Goal: Information Seeking & Learning: Learn about a topic

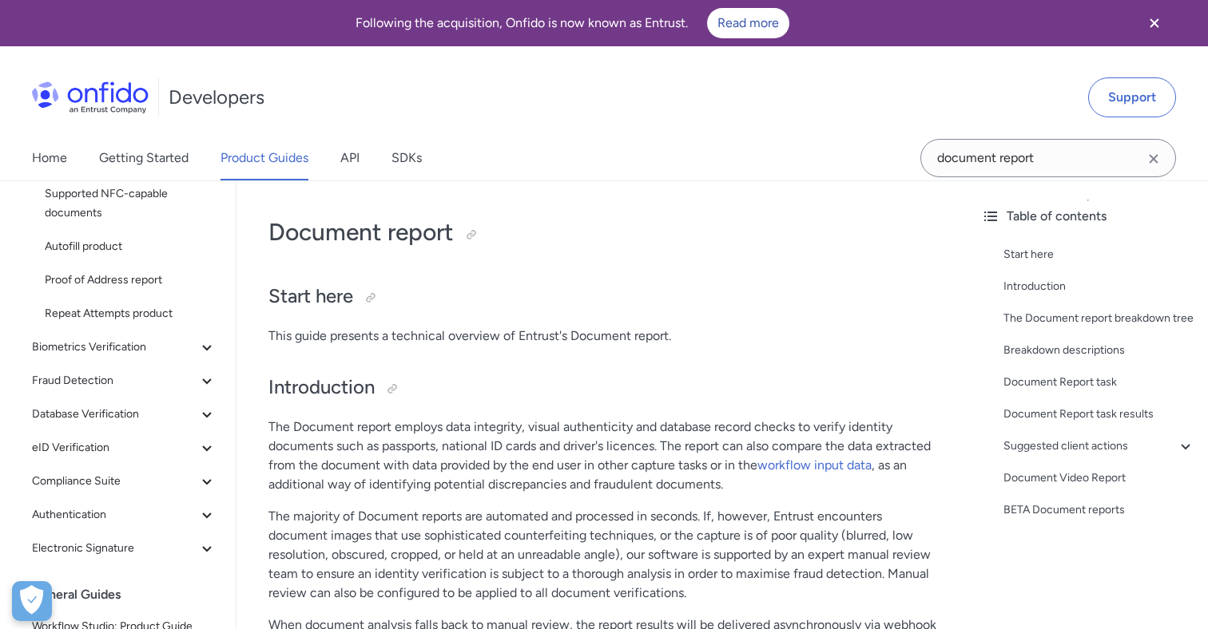
scroll to position [200, 0]
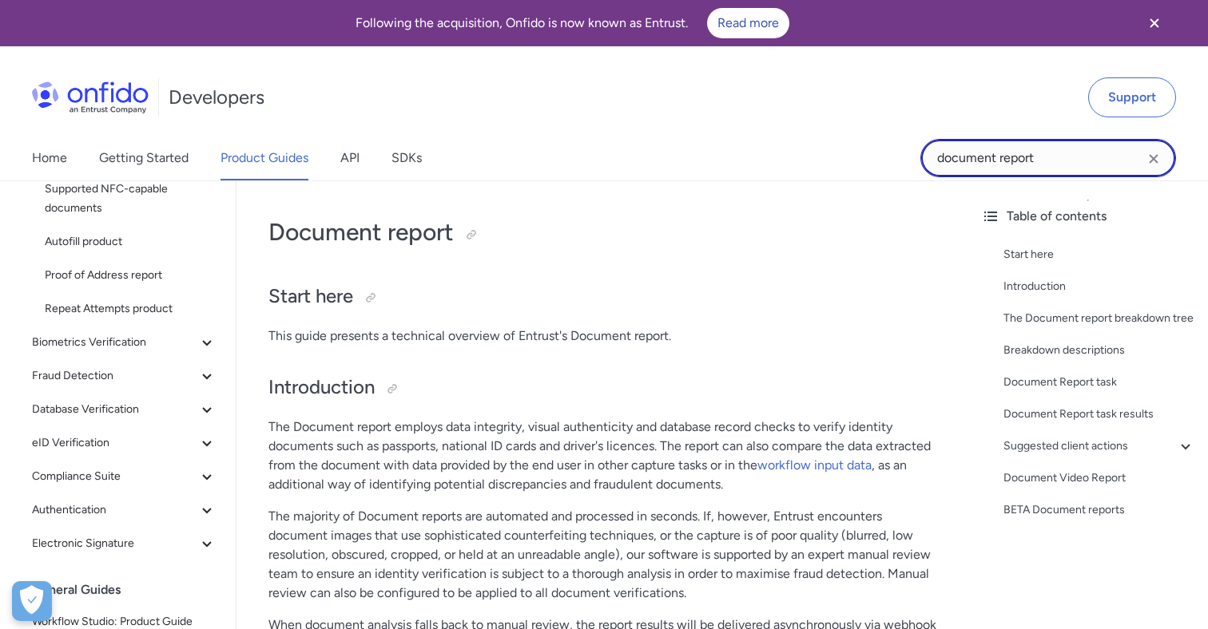
click at [1081, 149] on input "document report" at bounding box center [1048, 158] width 256 height 38
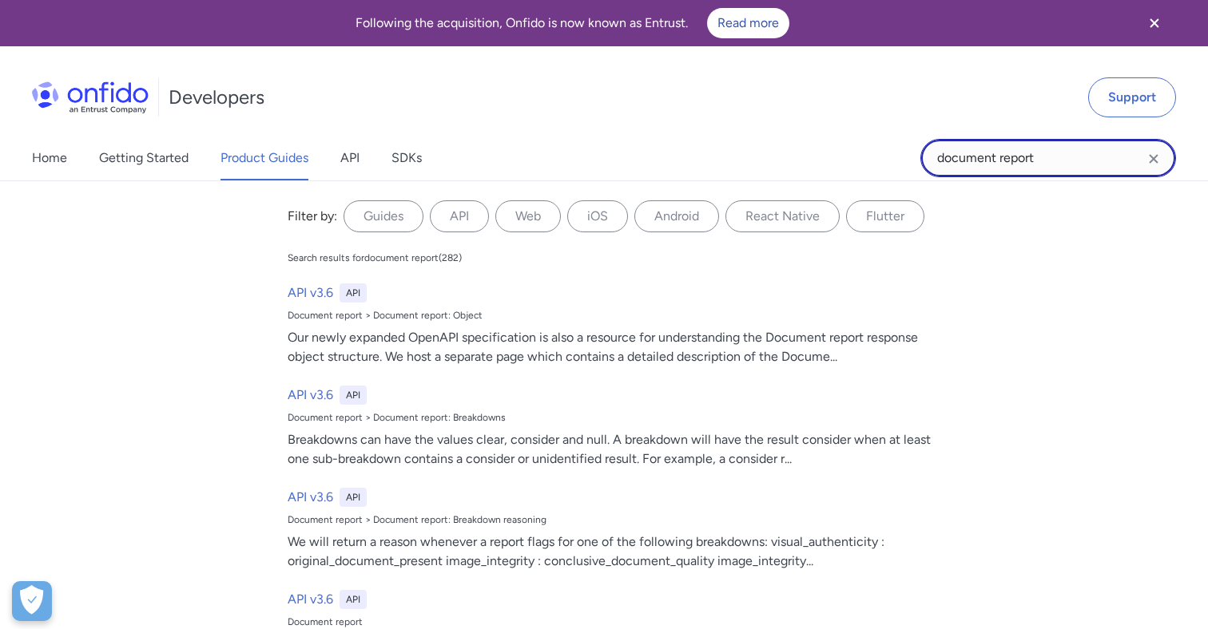
click at [1081, 149] on input "document report" at bounding box center [1048, 158] width 256 height 38
type input "driving license"
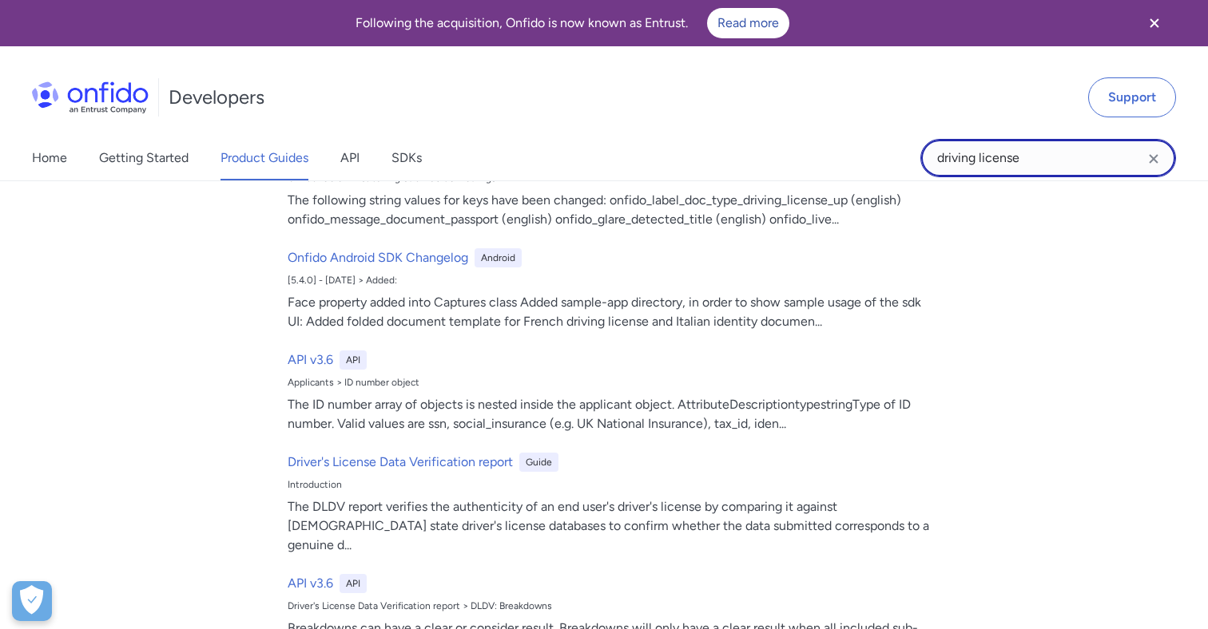
scroll to position [1041, 0]
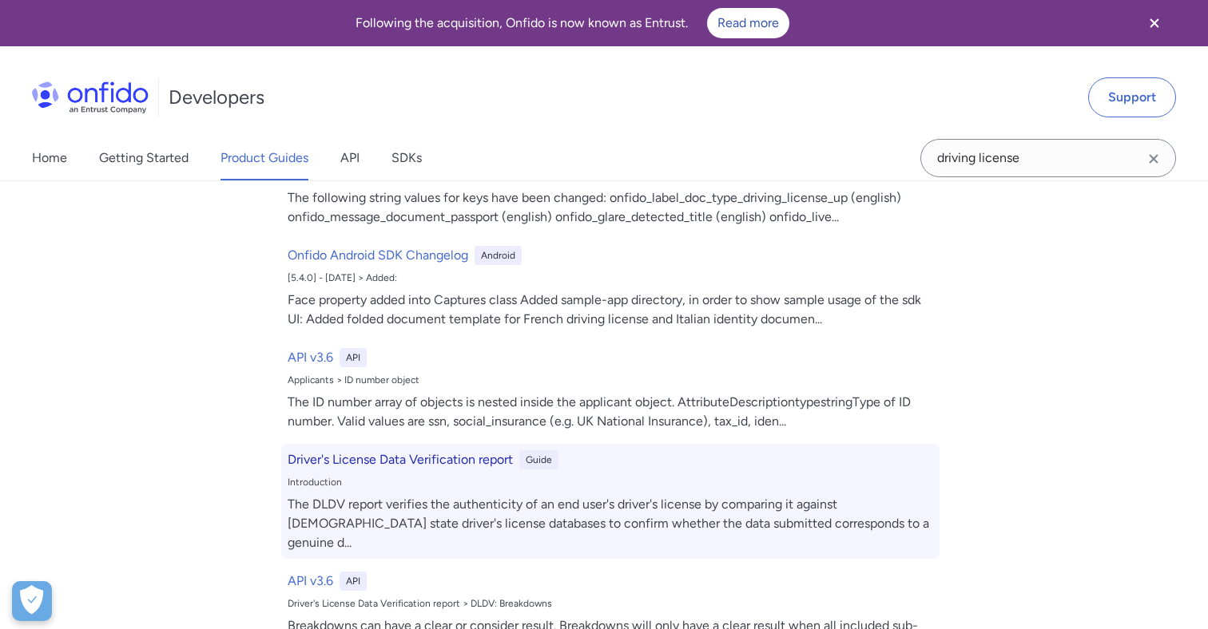
click at [441, 455] on h6 "Driver's License Data Verification report" at bounding box center [400, 460] width 225 height 19
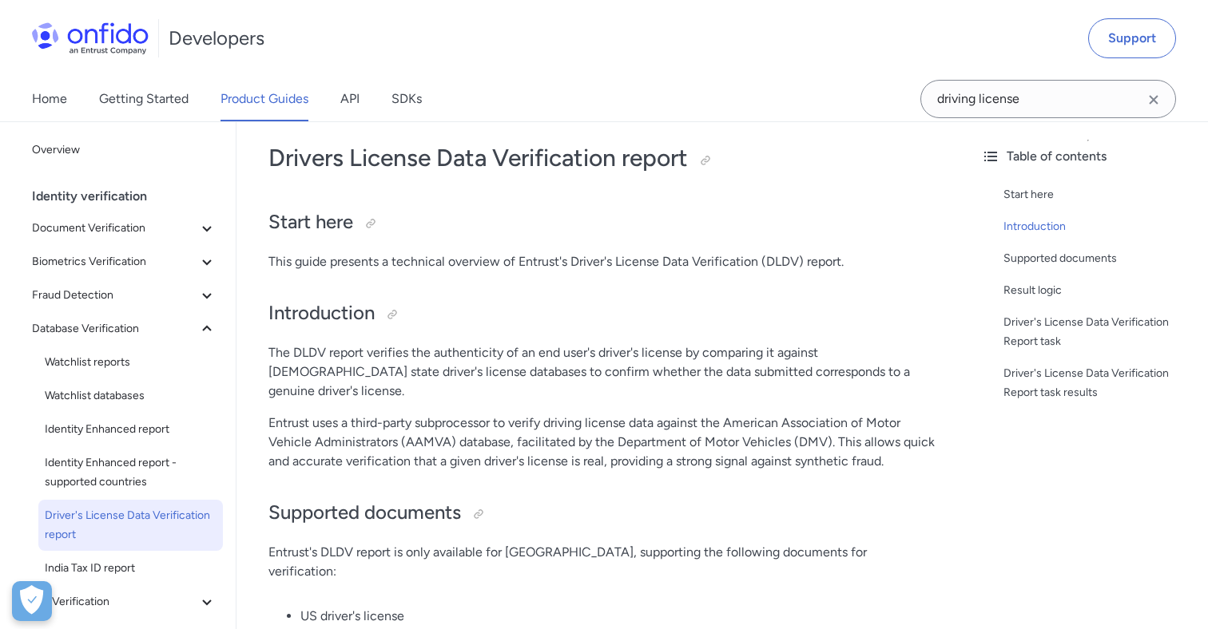
scroll to position [64, 0]
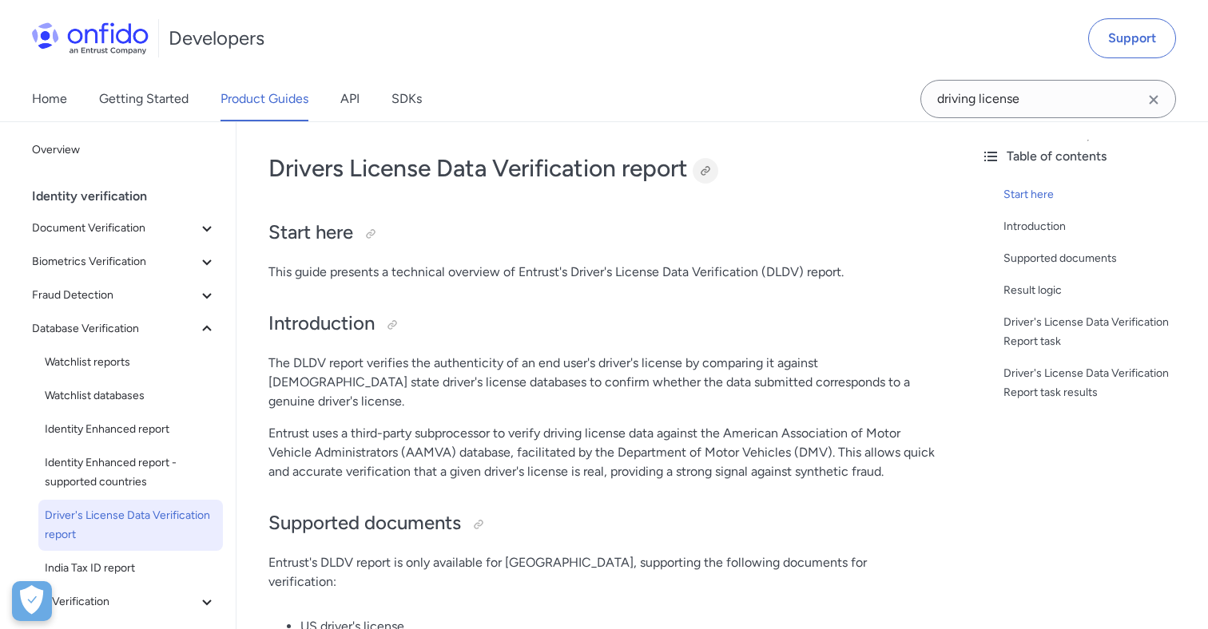
click at [711, 169] on div at bounding box center [705, 171] width 13 height 13
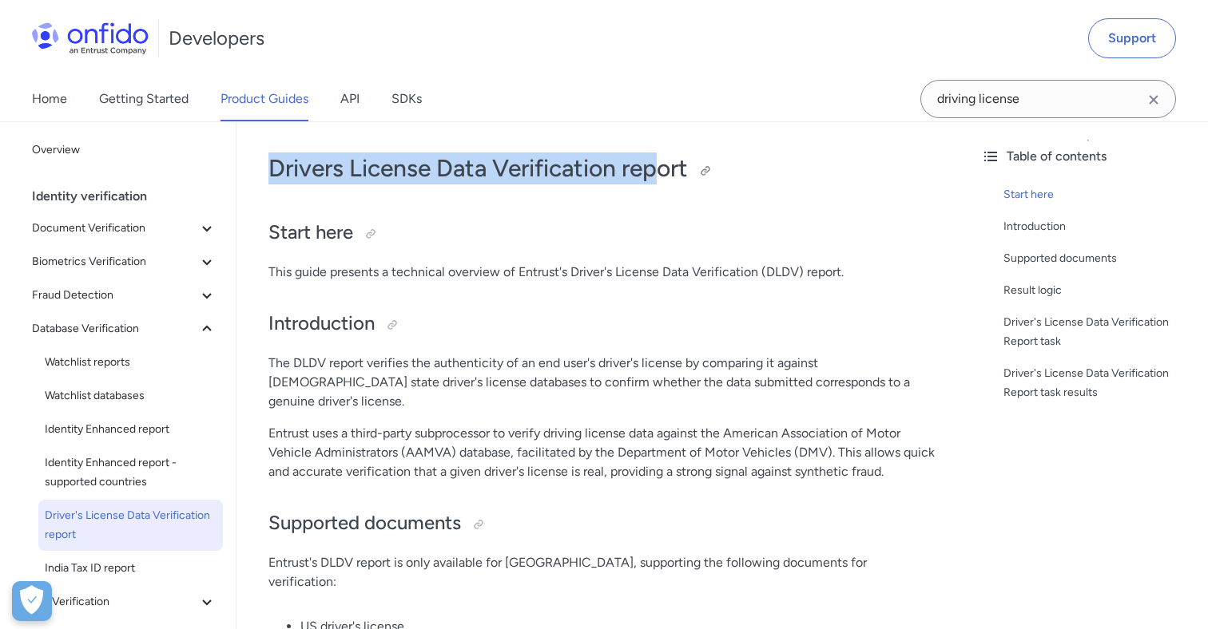
drag, startPoint x: 269, startPoint y: 168, endPoint x: 659, endPoint y: 181, distance: 390.0
click at [659, 181] on h1 "Drivers License Data Verification report" at bounding box center [602, 169] width 668 height 32
drag, startPoint x: 691, startPoint y: 166, endPoint x: 272, endPoint y: 159, distance: 419.4
click at [272, 159] on h1 "Drivers License Data Verification report" at bounding box center [602, 169] width 668 height 32
copy h1 "Drivers License Data Verification report"
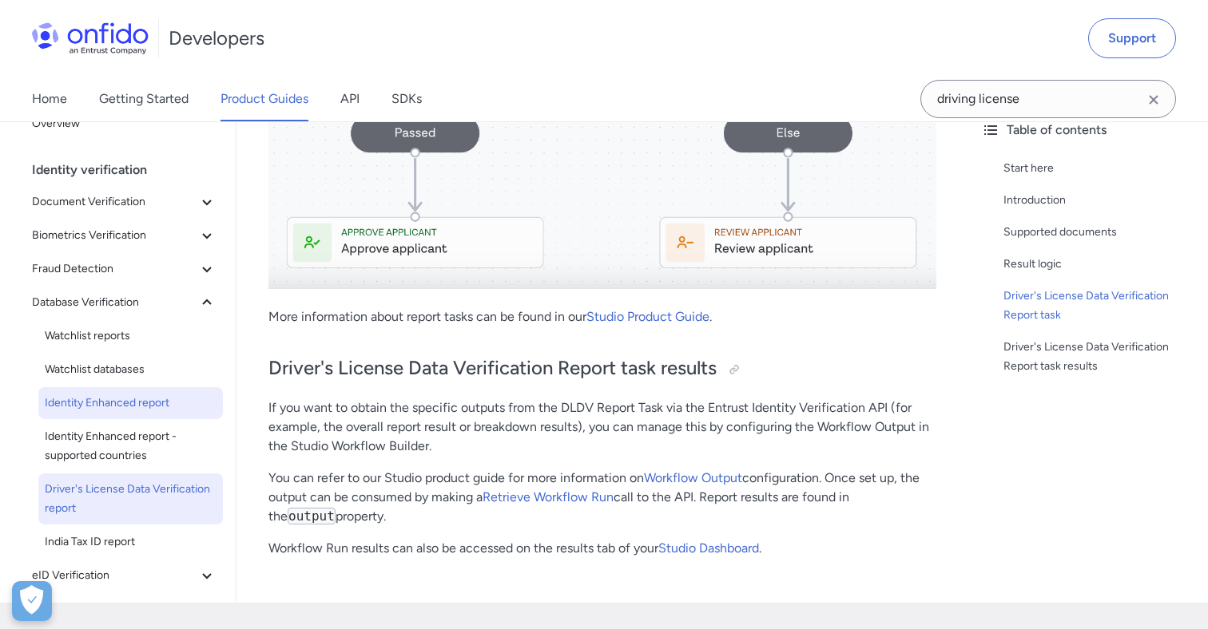
scroll to position [1597, 0]
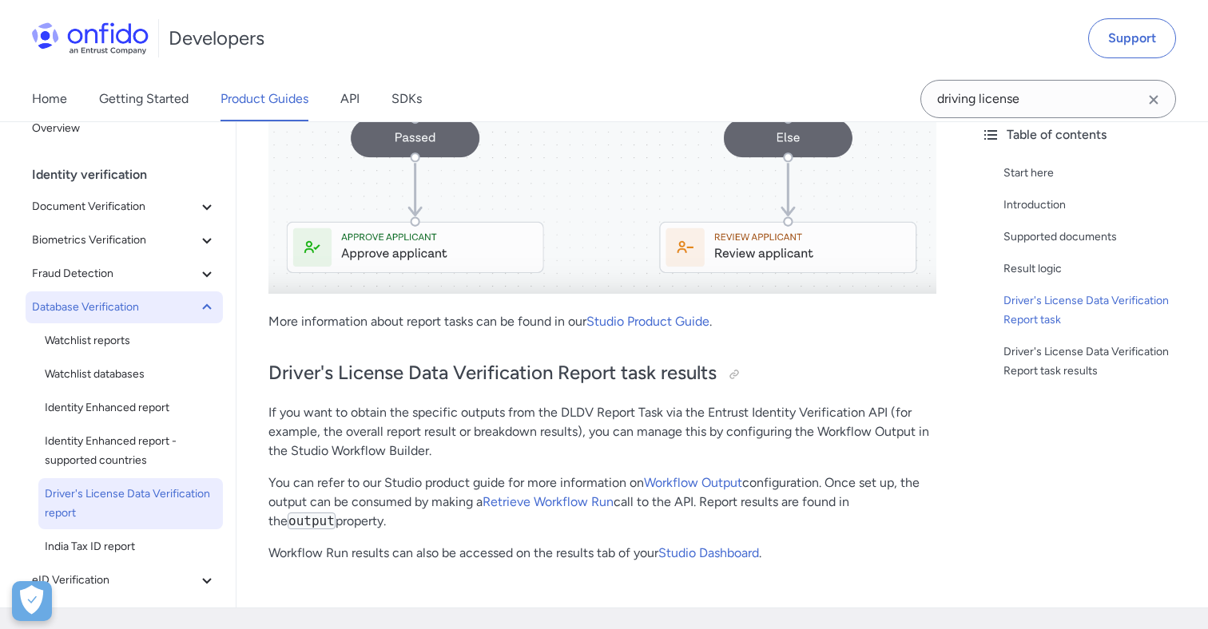
click at [207, 298] on icon at bounding box center [206, 307] width 19 height 19
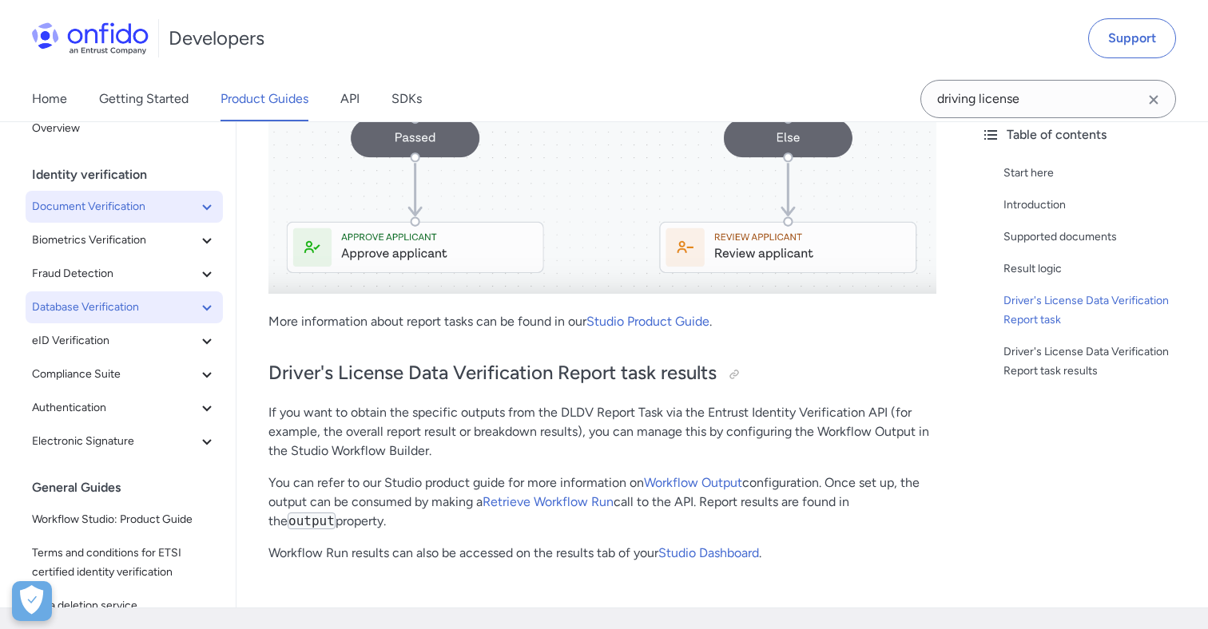
click at [208, 191] on button "Document Verification" at bounding box center [124, 207] width 197 height 32
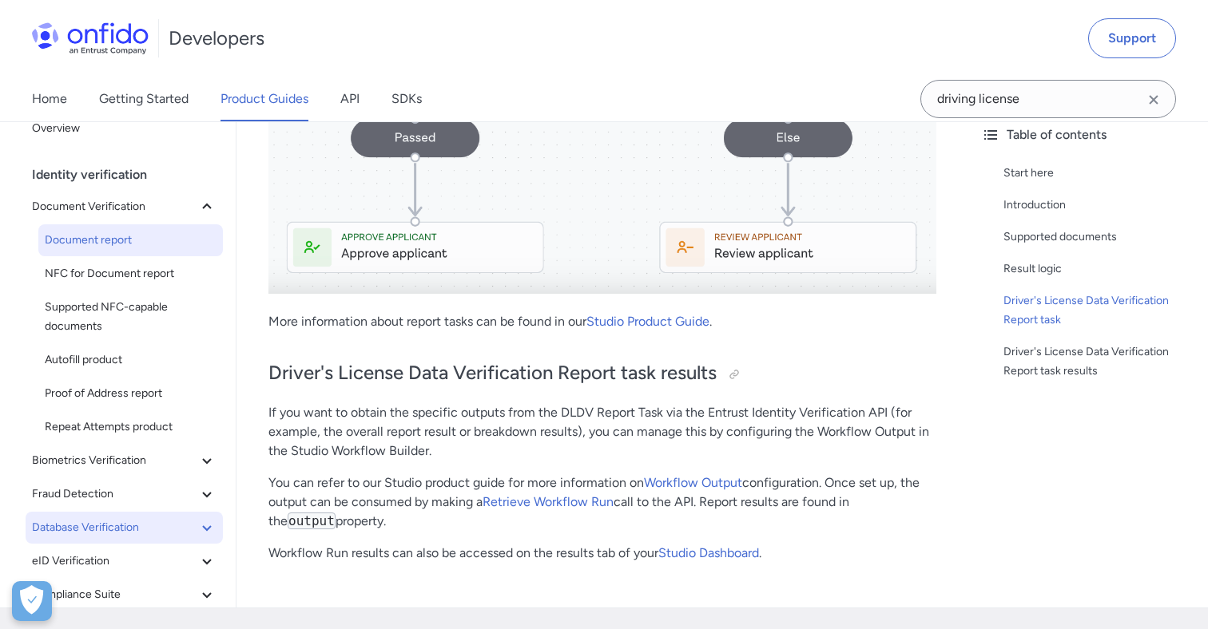
click at [153, 231] on span "Document report" at bounding box center [131, 240] width 172 height 19
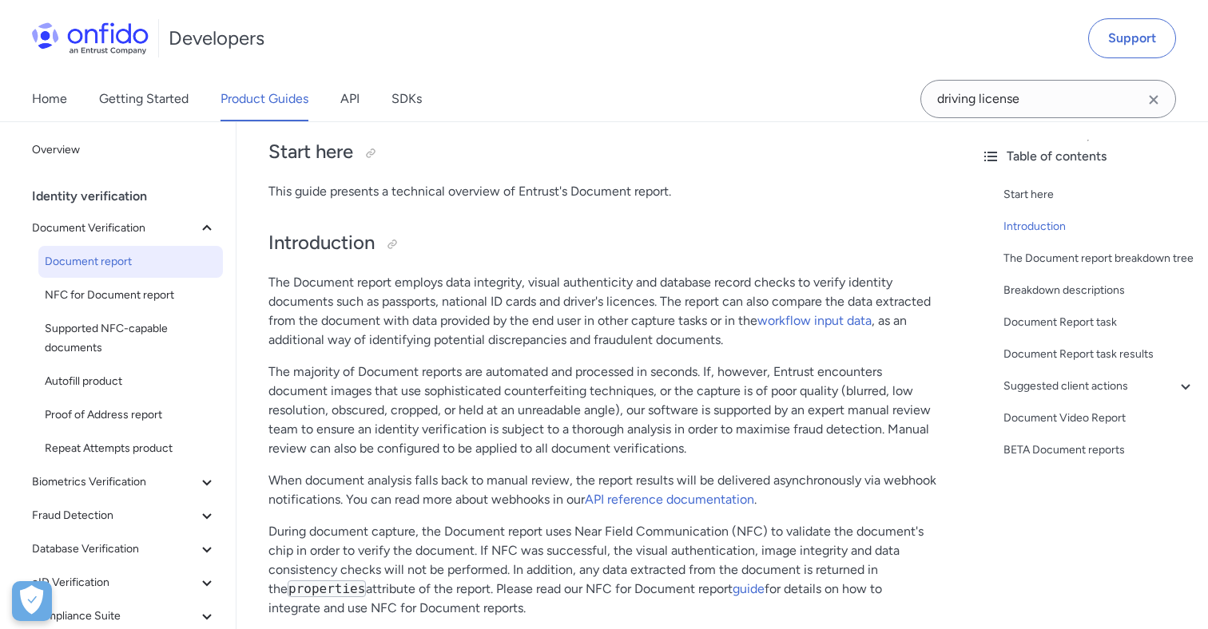
scroll to position [12300, 0]
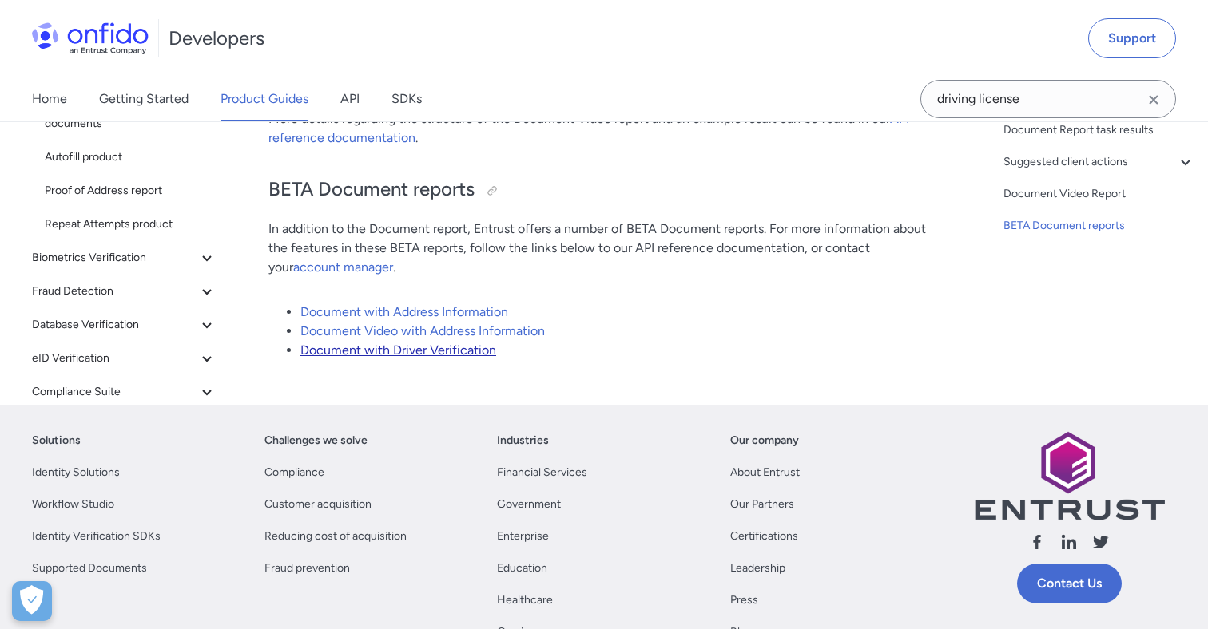
click at [363, 343] on link "Document with Driver Verification" at bounding box center [398, 350] width 196 height 15
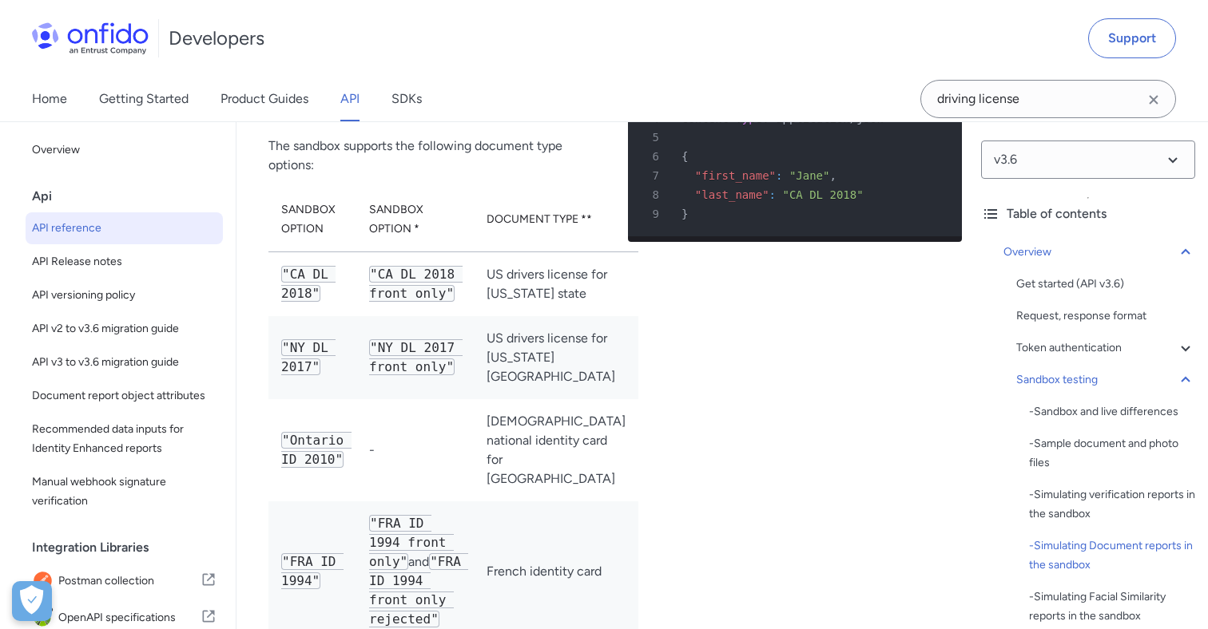
scroll to position [66533, 0]
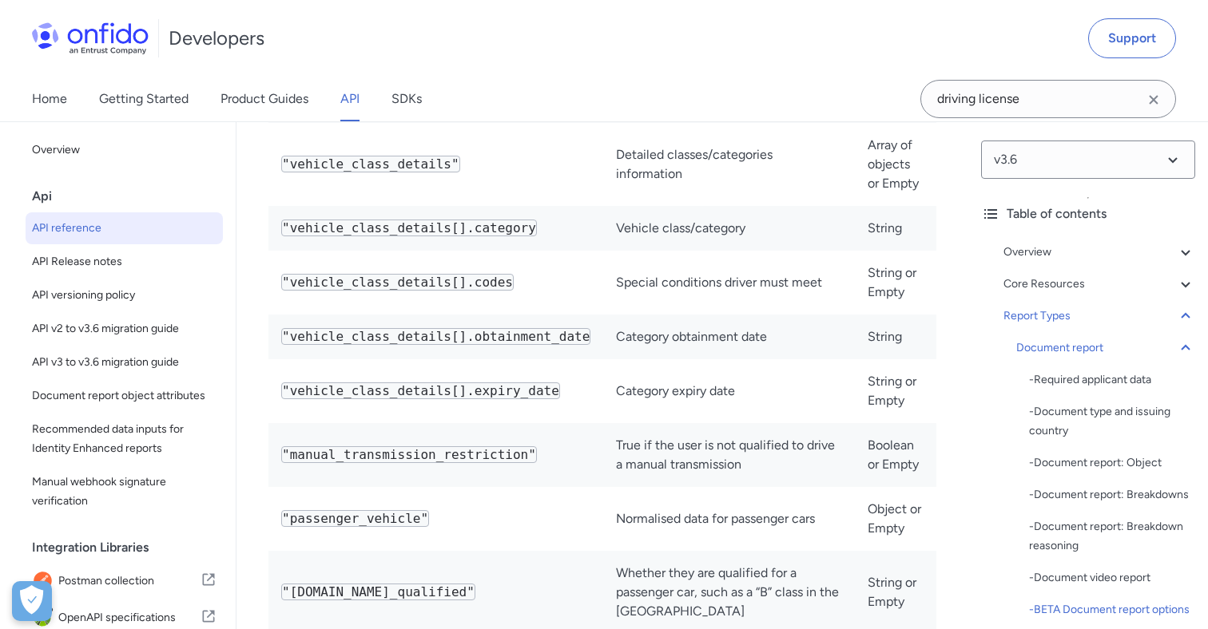
scroll to position [81306, 0]
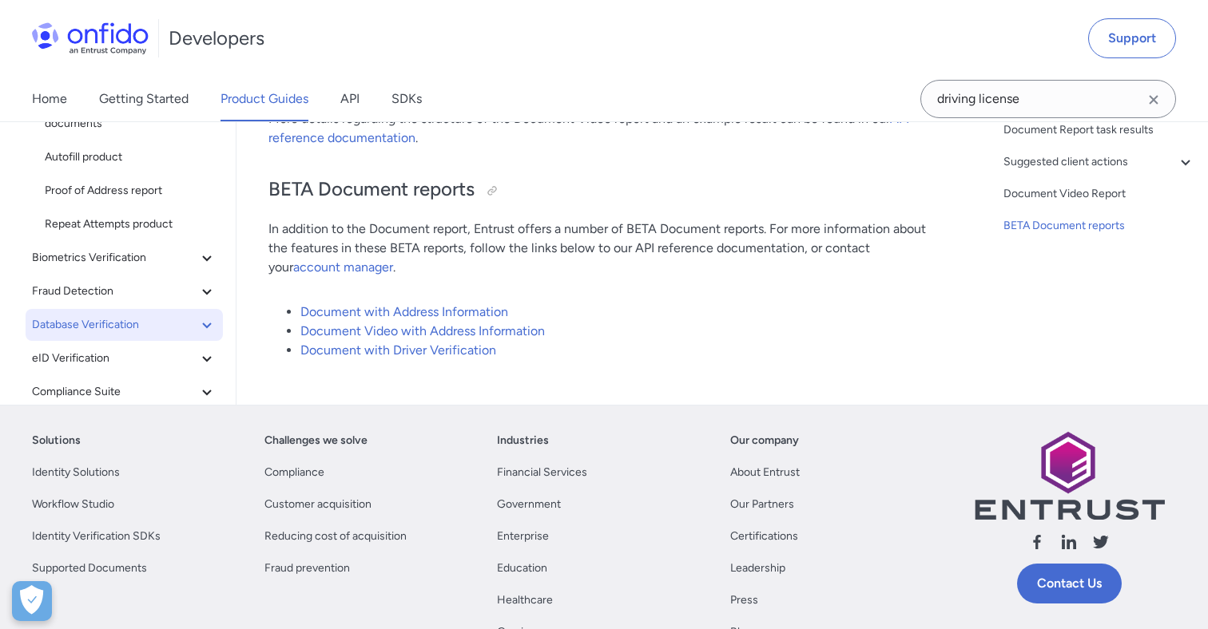
click at [117, 309] on button "Database Verification" at bounding box center [124, 325] width 197 height 32
